Goal: Transaction & Acquisition: Purchase product/service

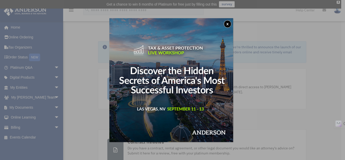
click at [228, 22] on button "x" at bounding box center [228, 24] width 8 height 8
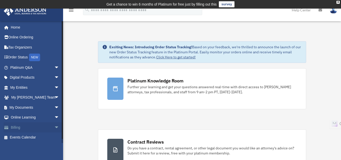
click at [54, 124] on span "arrow_drop_down" at bounding box center [59, 127] width 10 height 10
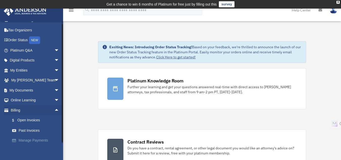
scroll to position [25, 0]
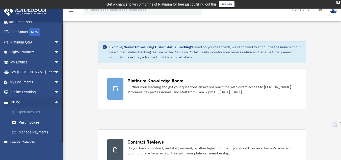
click at [33, 108] on link "$ Open Invoices" at bounding box center [37, 112] width 60 height 10
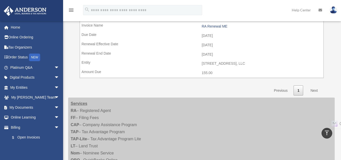
scroll to position [329, 0]
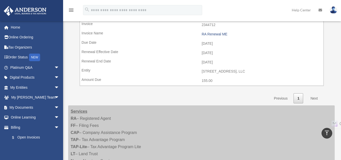
click at [316, 98] on link "Next" at bounding box center [314, 98] width 15 height 10
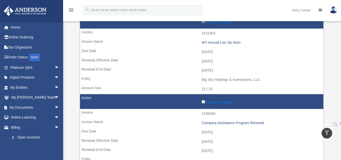
scroll to position [0, 0]
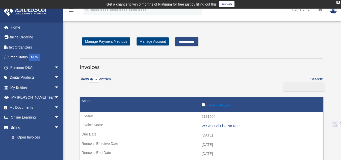
click at [193, 41] on input "**********" at bounding box center [186, 41] width 23 height 9
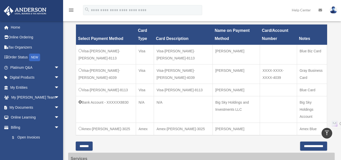
scroll to position [177, 0]
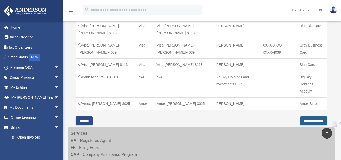
click at [308, 125] on input "**********" at bounding box center [314, 120] width 27 height 9
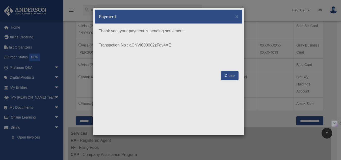
click at [234, 76] on button "Close" at bounding box center [229, 75] width 17 height 9
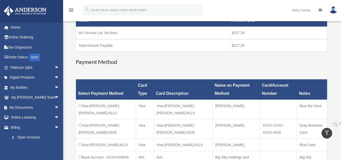
scroll to position [0, 0]
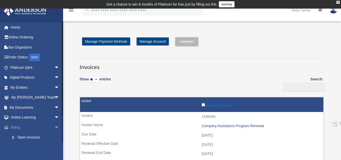
click at [54, 125] on span "arrow_drop_down" at bounding box center [59, 127] width 10 height 10
click at [13, 126] on link "Billing arrow_drop_up" at bounding box center [35, 127] width 63 height 10
click at [54, 126] on span "arrow_drop_up" at bounding box center [59, 127] width 10 height 10
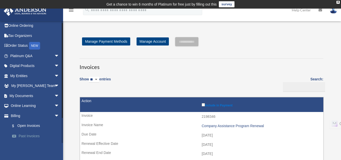
scroll to position [31, 0]
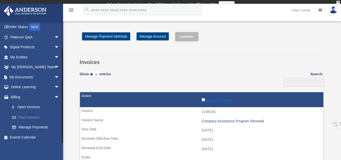
scroll to position [31, 0]
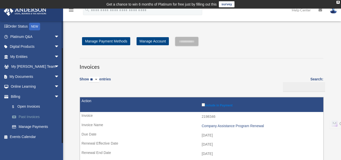
click at [31, 115] on link "Past Invoices" at bounding box center [37, 117] width 60 height 10
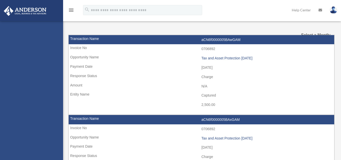
select select
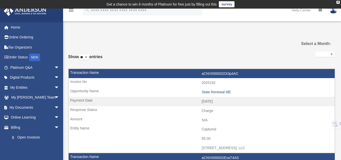
click at [327, 57] on select "**********" at bounding box center [325, 55] width 19 height 6
click at [234, 130] on td "Captured" at bounding box center [202, 130] width 266 height 10
click at [28, 136] on link "$ Open Invoices" at bounding box center [37, 137] width 60 height 10
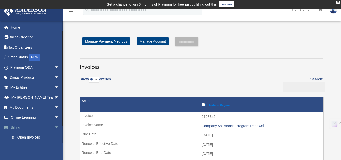
scroll to position [31, 0]
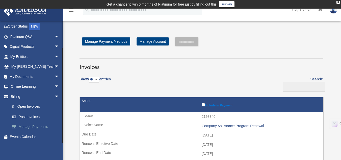
click at [29, 128] on link "Manage Payments" at bounding box center [37, 127] width 60 height 10
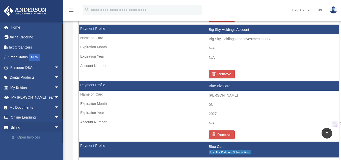
scroll to position [31, 0]
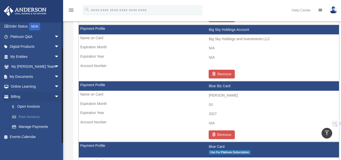
click at [29, 114] on link "Past Invoices" at bounding box center [37, 117] width 60 height 10
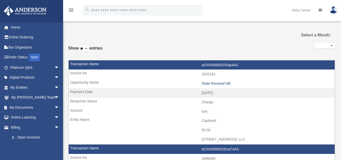
select select
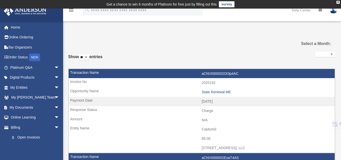
click at [335, 10] on img at bounding box center [334, 9] width 8 height 7
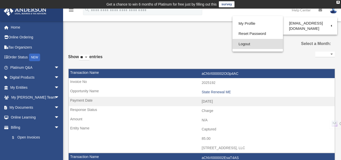
click at [244, 43] on link "Logout" at bounding box center [258, 44] width 51 height 10
